Goal: Obtain resource: Download file/media

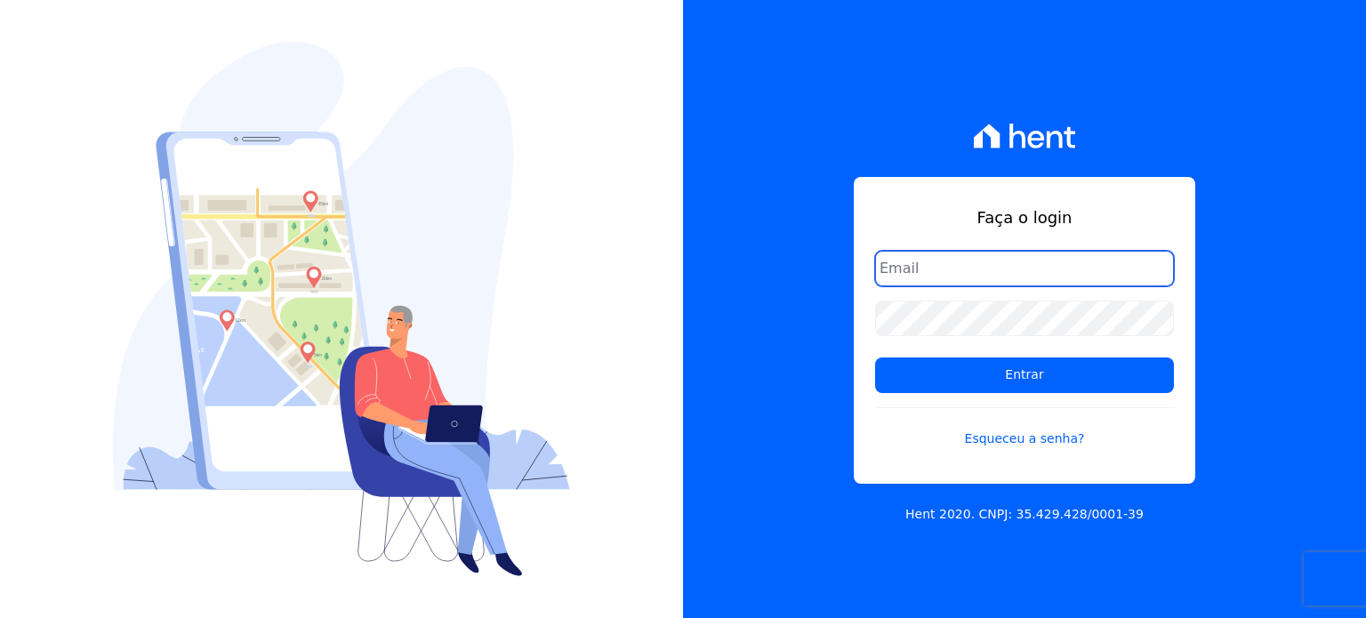
type input "[PERSON_NAME][EMAIL_ADDRESS][PERSON_NAME][DOMAIN_NAME]"
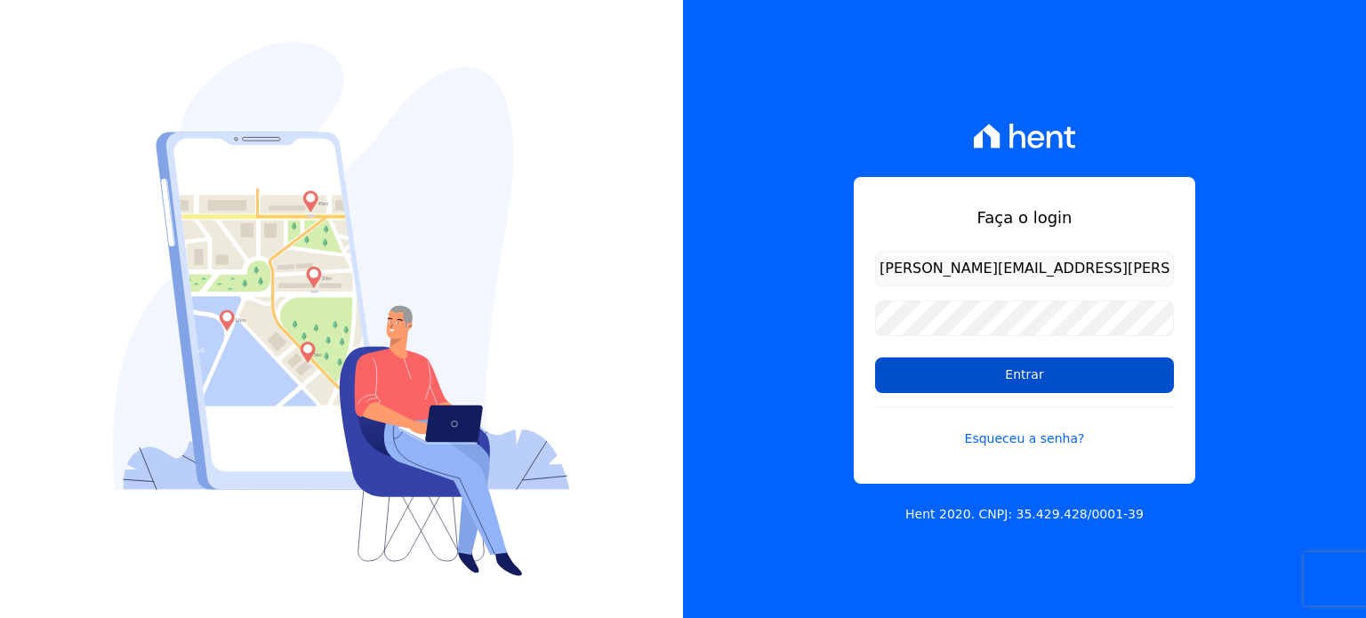
click at [919, 380] on input "Entrar" at bounding box center [1024, 375] width 299 height 36
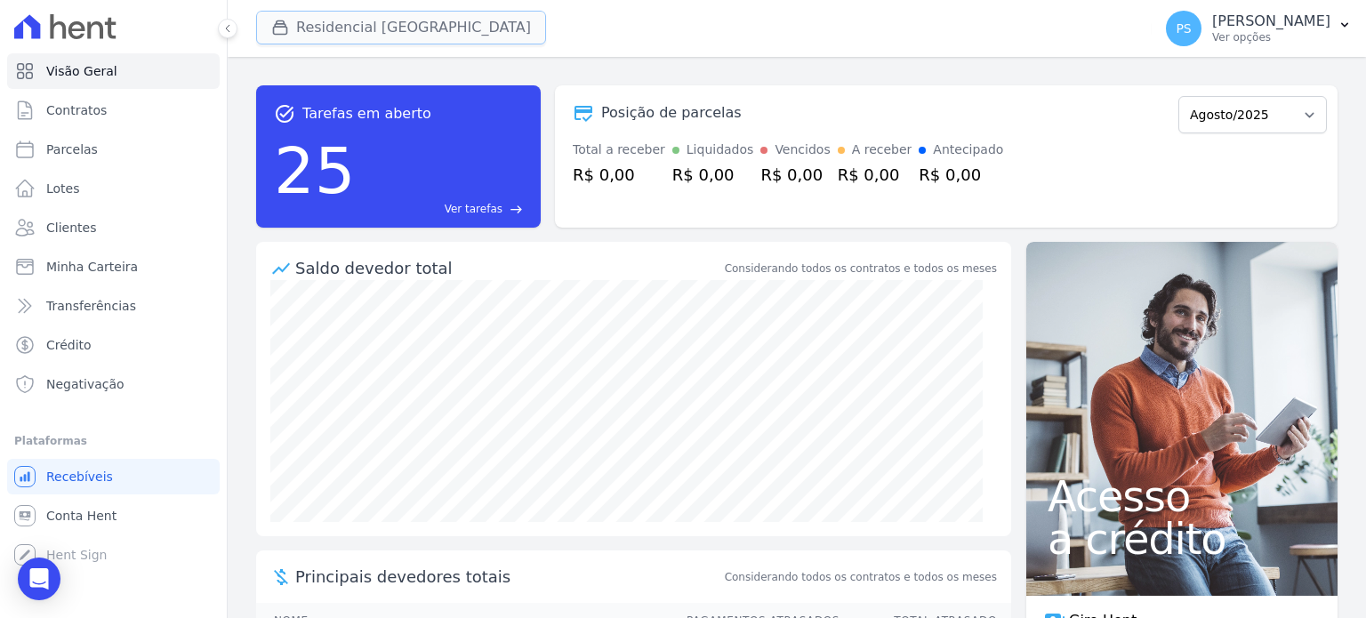
click at [365, 20] on button "Residencial [GEOGRAPHIC_DATA]" at bounding box center [401, 28] width 290 height 34
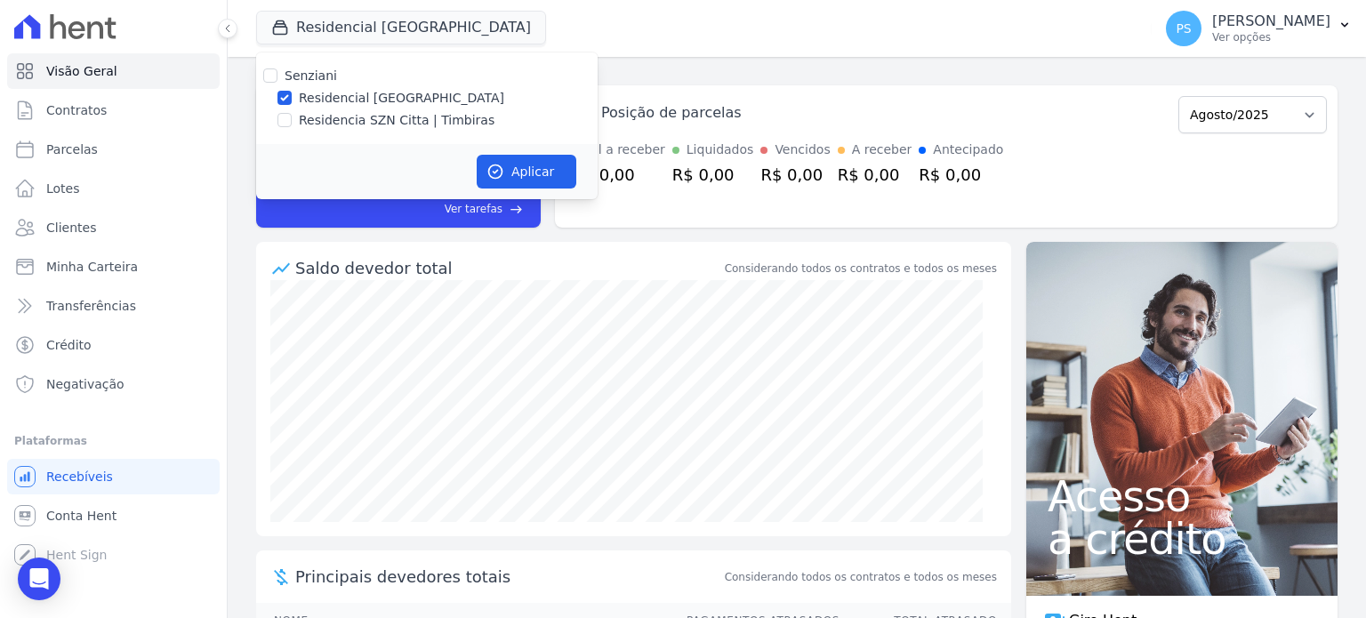
click at [327, 113] on label "Residencia SZN Citta | Timbiras" at bounding box center [397, 120] width 196 height 19
click at [292, 113] on input "Residencia SZN Citta | Timbiras" at bounding box center [284, 120] width 14 height 14
checkbox input "true"
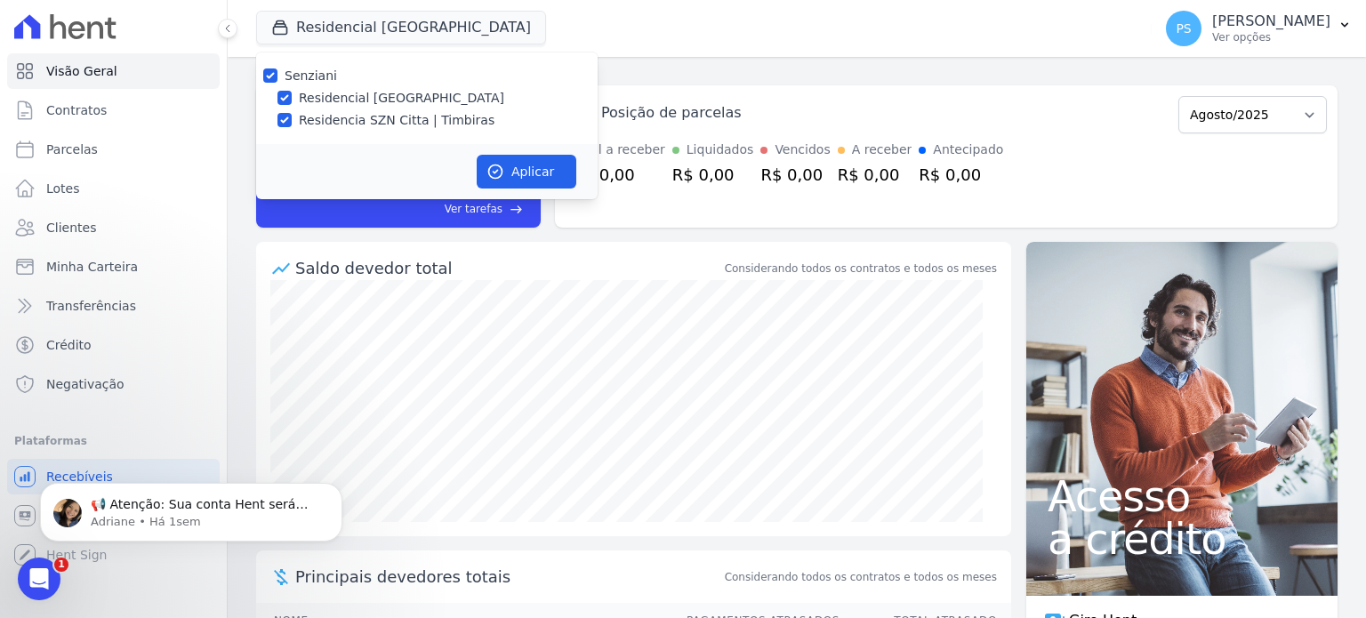
click at [349, 96] on label "Residencial [GEOGRAPHIC_DATA]" at bounding box center [401, 98] width 205 height 19
click at [292, 96] on input "Residencial [GEOGRAPHIC_DATA]" at bounding box center [284, 98] width 14 height 14
checkbox input "false"
click at [533, 180] on button "Aplicar" at bounding box center [527, 172] width 100 height 34
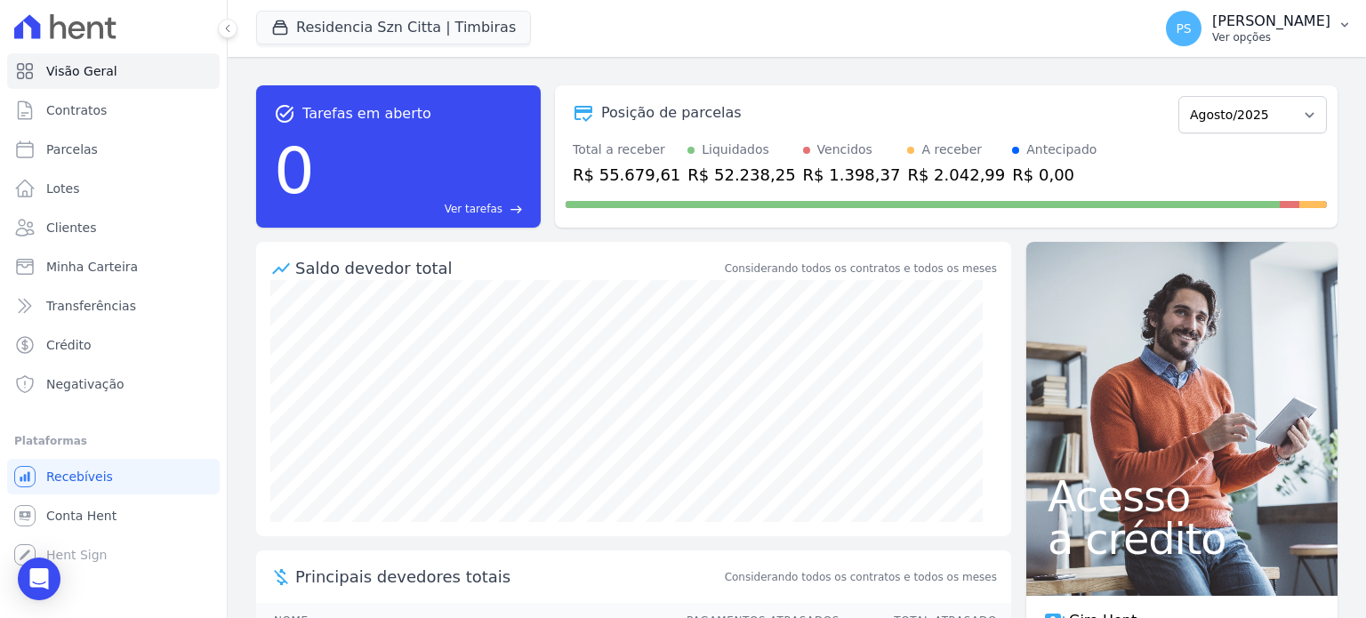
click at [1305, 21] on p "[PERSON_NAME]" at bounding box center [1271, 21] width 118 height 18
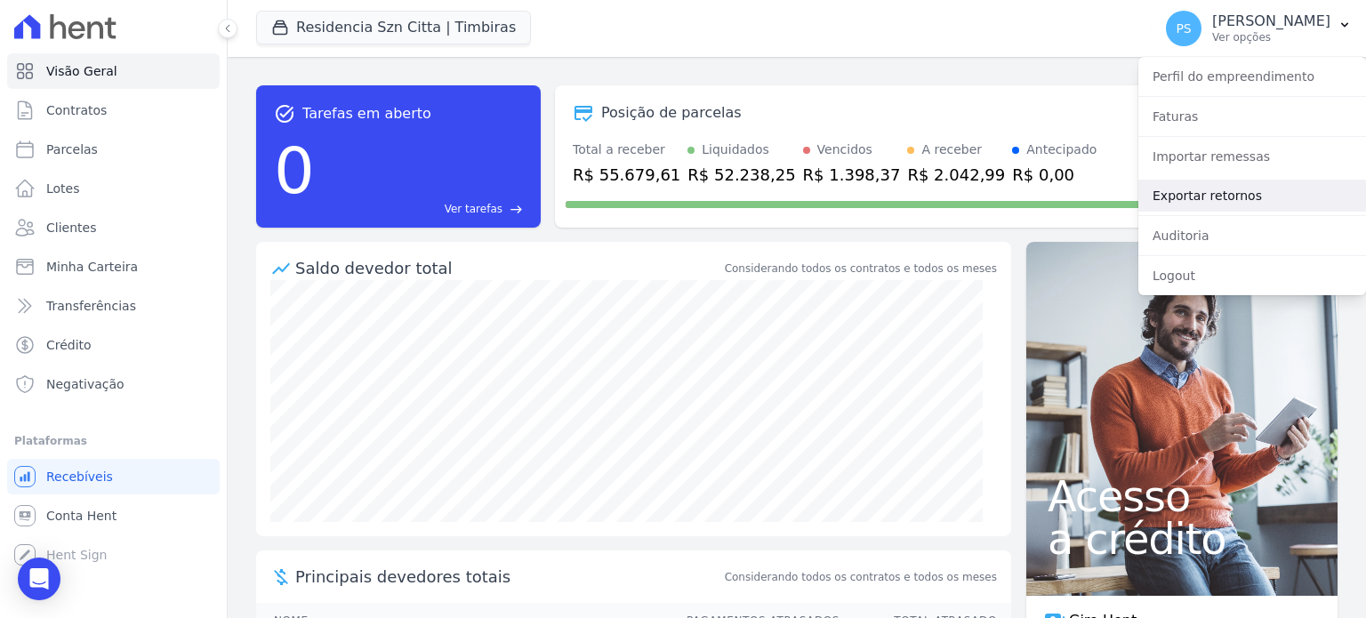
click at [1239, 198] on link "Exportar retornos" at bounding box center [1252, 196] width 228 height 32
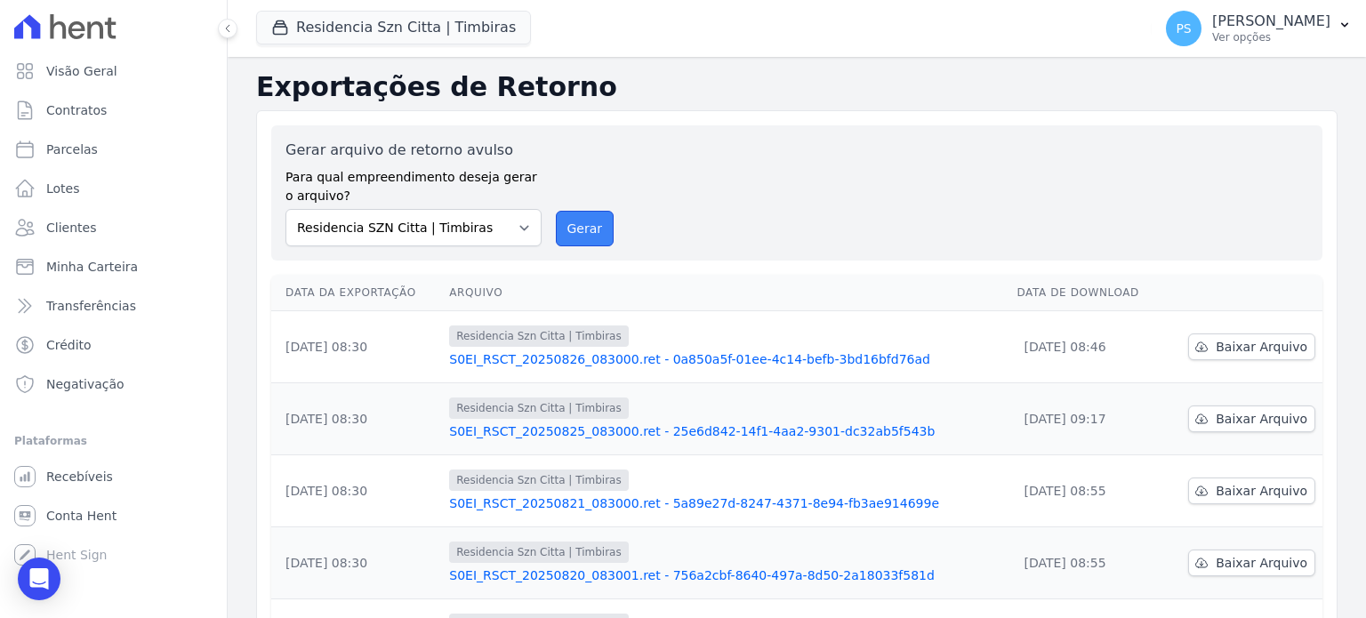
click at [587, 234] on button "Gerar" at bounding box center [585, 229] width 59 height 36
